Goal: Check status: Check status

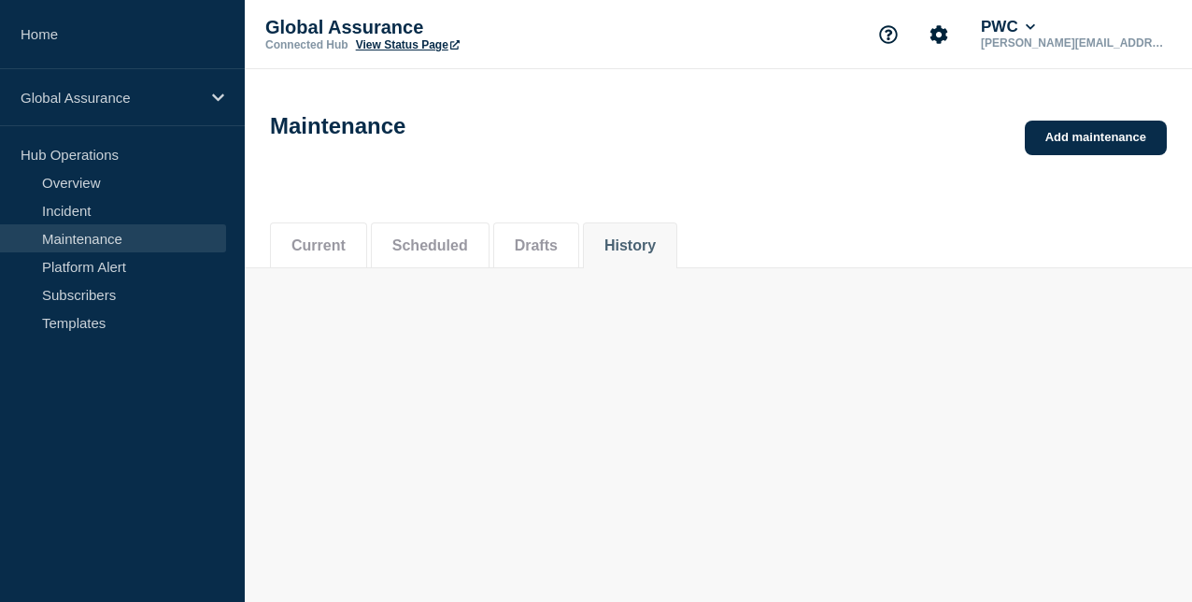
click at [448, 247] on button "Scheduled" at bounding box center [430, 245] width 76 height 17
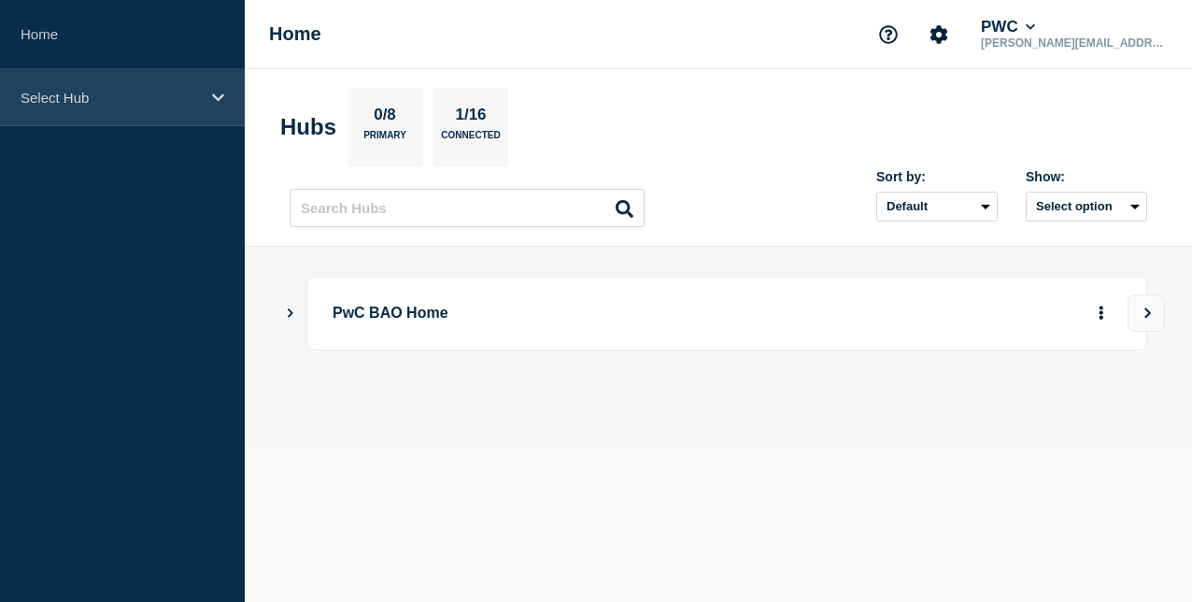
click at [75, 101] on p "Select Hub" at bounding box center [110, 98] width 179 height 16
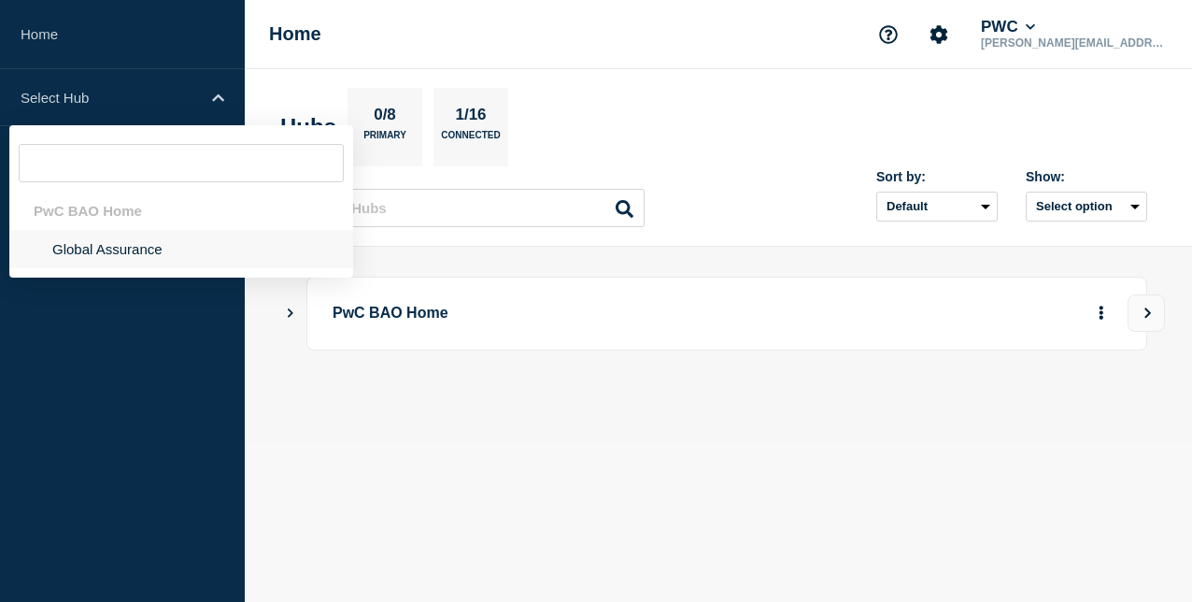
click at [138, 256] on li "Global Assurance" at bounding box center [181, 249] width 344 height 38
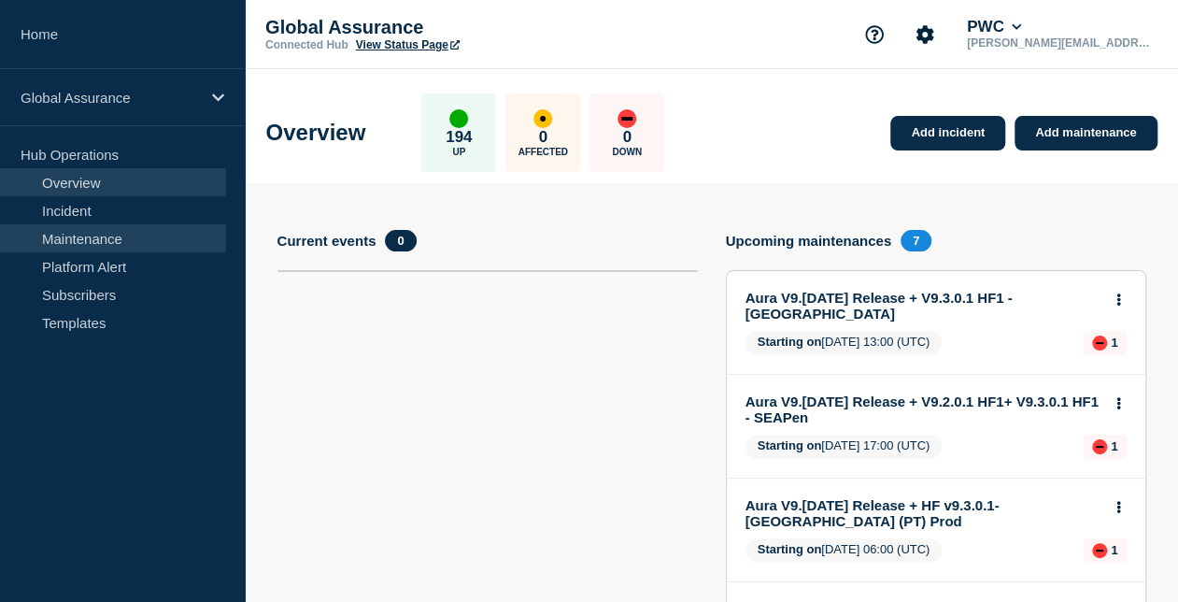
click at [149, 248] on link "Maintenance" at bounding box center [113, 238] width 226 height 28
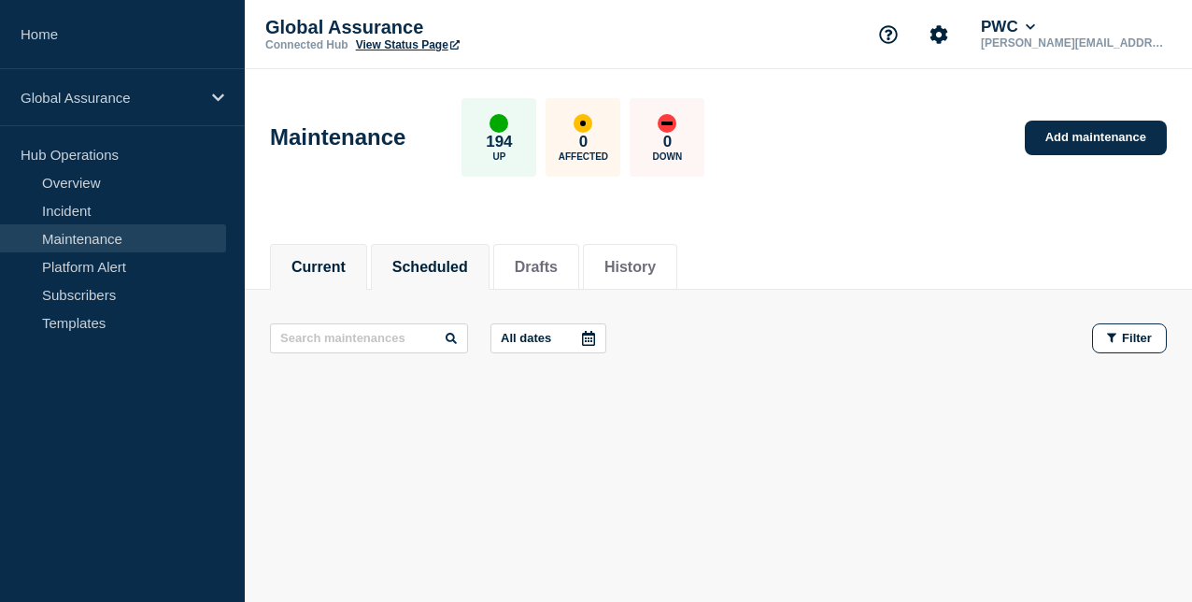
click at [449, 261] on button "Scheduled" at bounding box center [430, 267] width 76 height 17
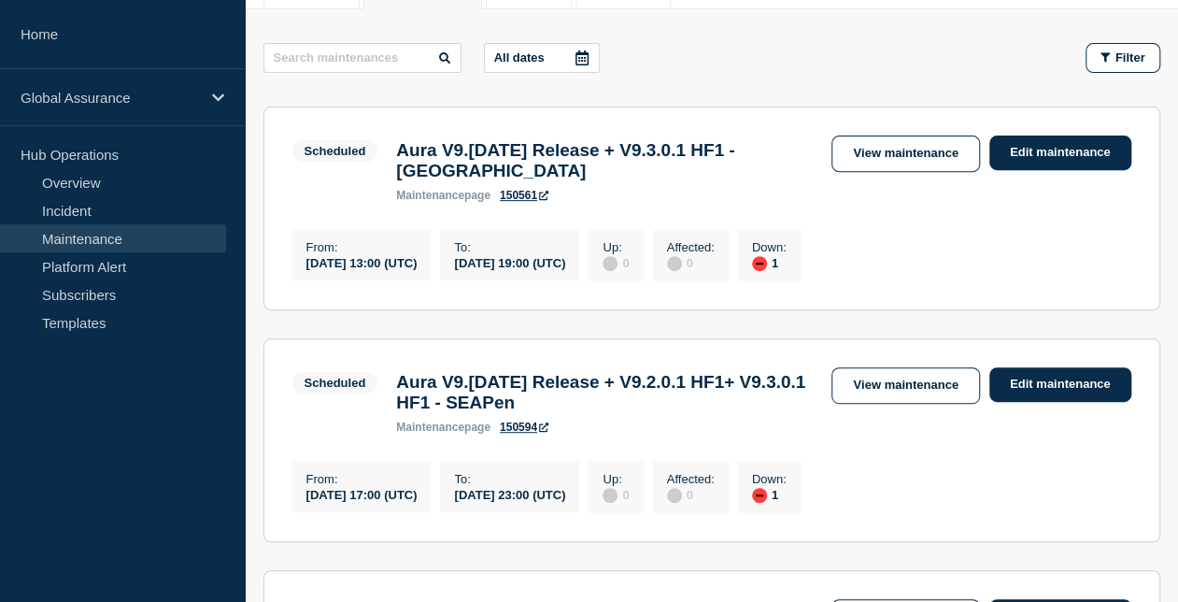
scroll to position [374, 0]
